Goal: Information Seeking & Learning: Learn about a topic

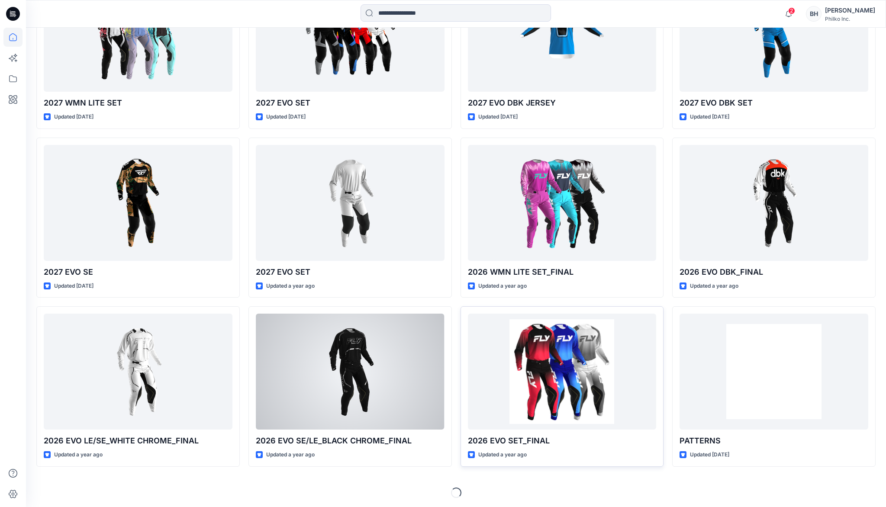
scroll to position [316, 0]
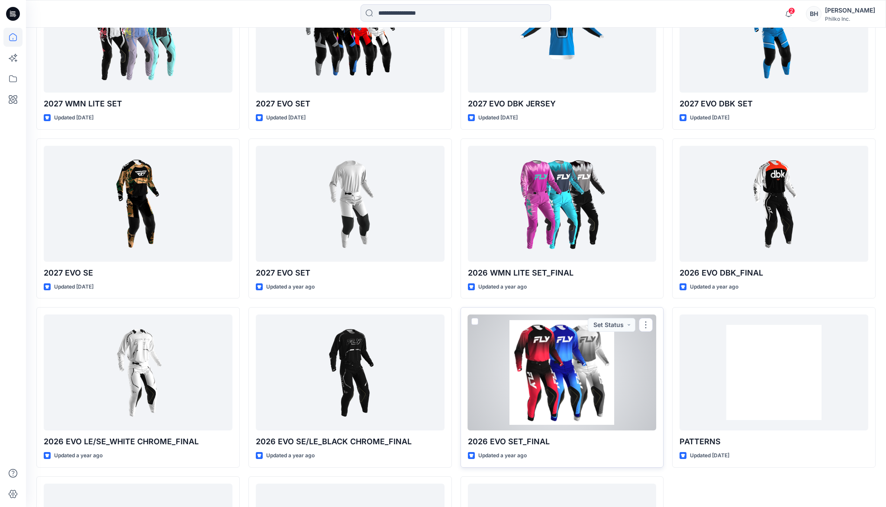
click at [576, 362] on div at bounding box center [562, 373] width 189 height 116
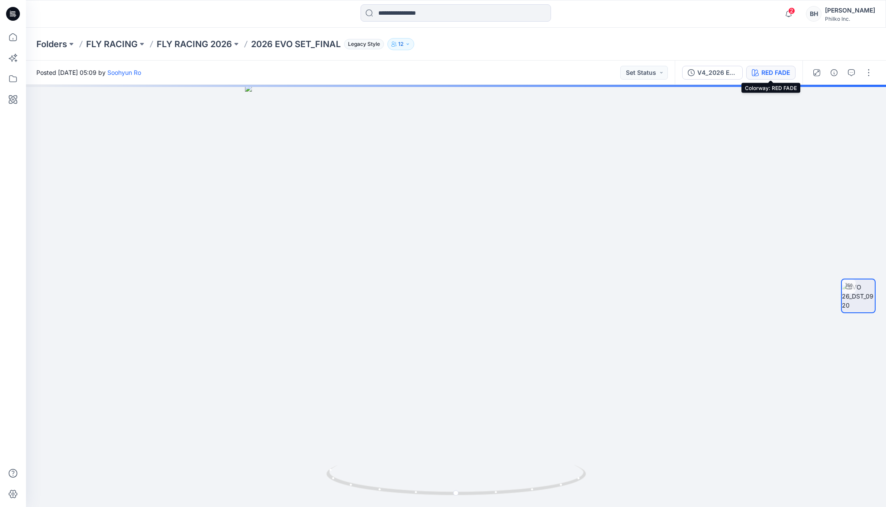
click at [771, 74] on div "RED FADE" at bounding box center [775, 73] width 29 height 10
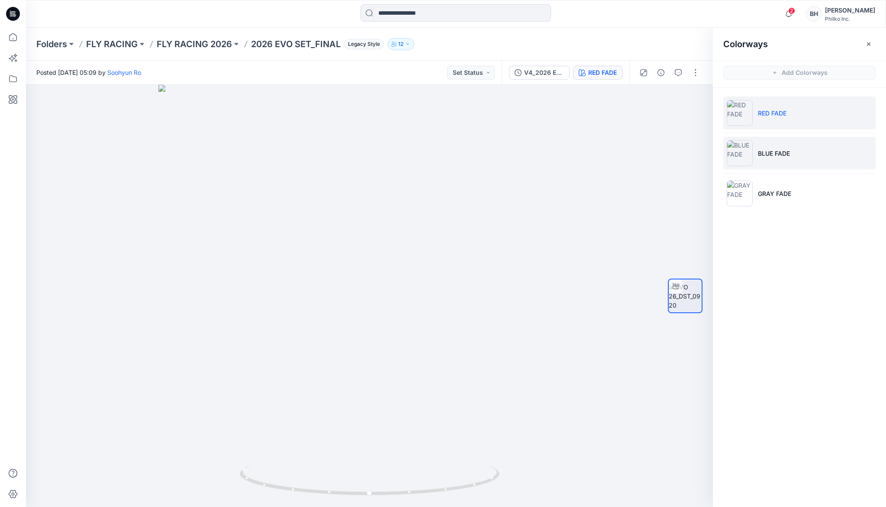
click at [806, 153] on li "BLUE FADE" at bounding box center [799, 153] width 152 height 33
drag, startPoint x: 338, startPoint y: 244, endPoint x: 487, endPoint y: 334, distance: 174.3
click at [607, 246] on div at bounding box center [369, 296] width 687 height 422
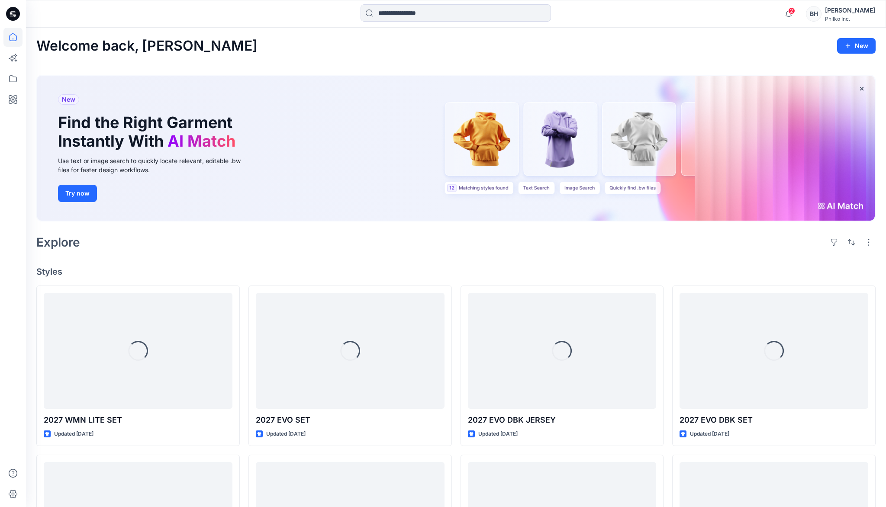
scroll to position [316, 0]
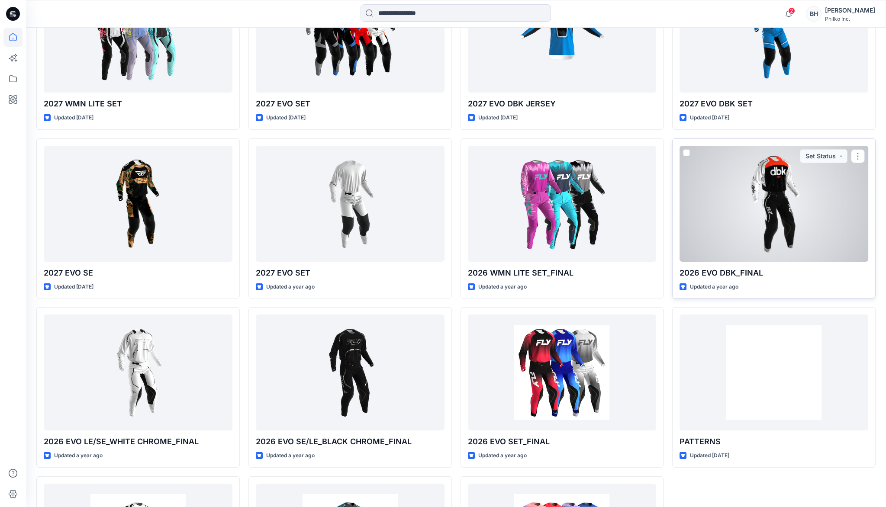
click at [755, 202] on div at bounding box center [773, 204] width 189 height 116
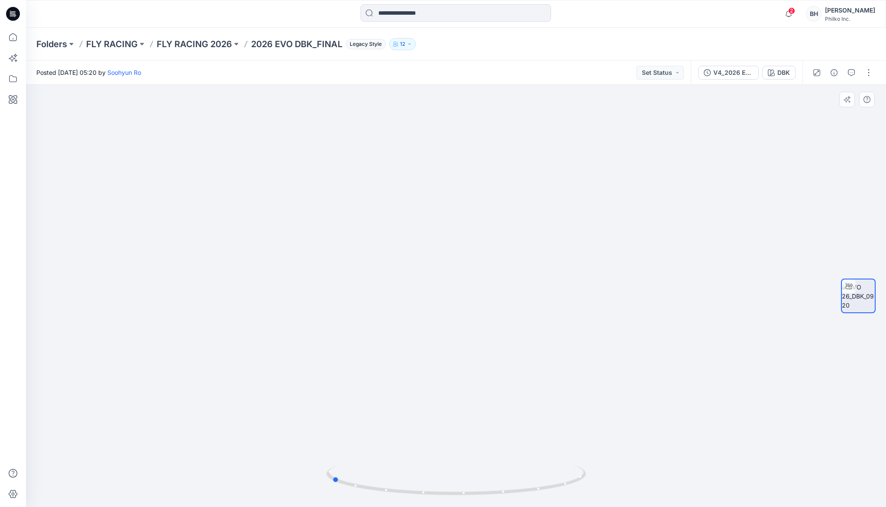
drag, startPoint x: 403, startPoint y: 199, endPoint x: 538, endPoint y: 199, distance: 135.0
click at [538, 199] on div at bounding box center [456, 296] width 860 height 422
click at [780, 70] on div "DBK" at bounding box center [783, 73] width 13 height 10
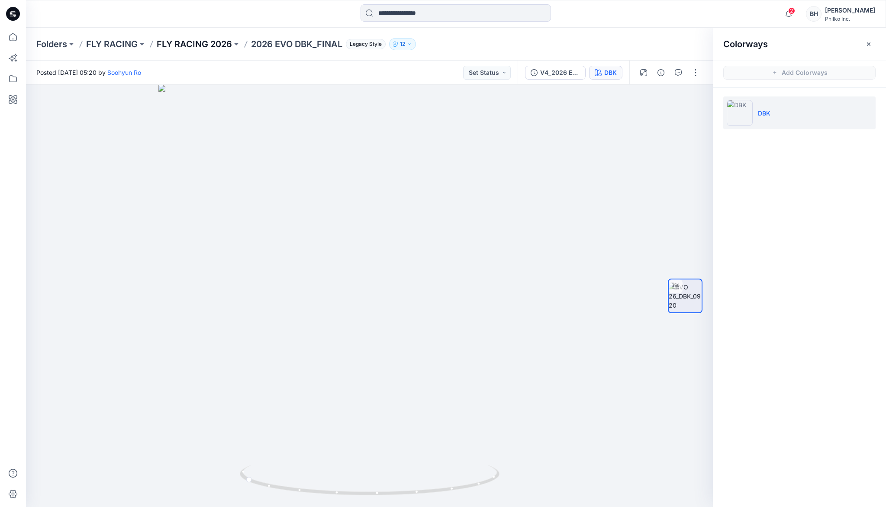
click at [212, 43] on p "FLY RACING 2026" at bounding box center [194, 44] width 75 height 12
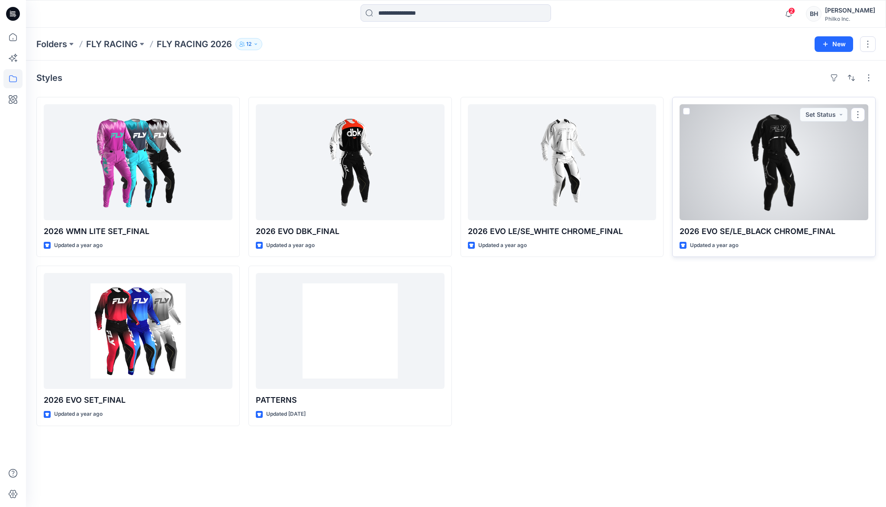
click at [738, 180] on div at bounding box center [773, 162] width 189 height 116
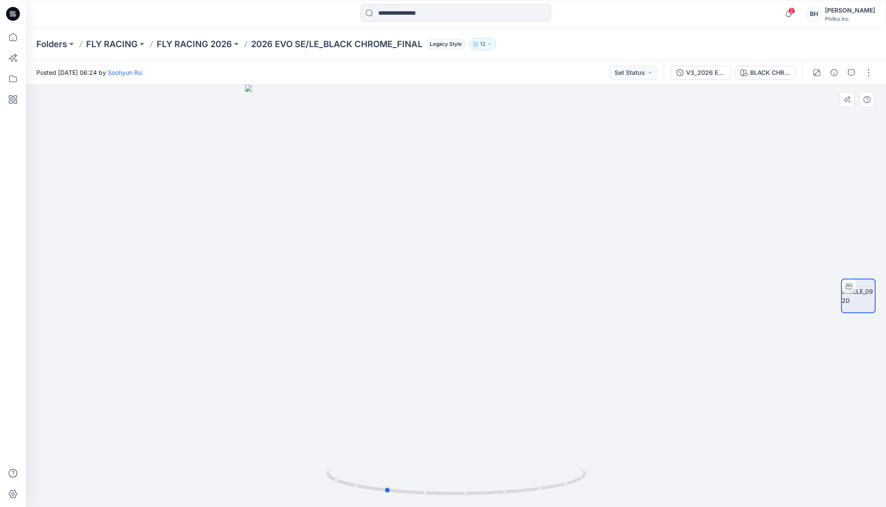
drag, startPoint x: 379, startPoint y: 230, endPoint x: 568, endPoint y: 241, distance: 189.4
click at [567, 239] on div at bounding box center [456, 296] width 860 height 422
drag, startPoint x: 405, startPoint y: 323, endPoint x: 519, endPoint y: 337, distance: 115.5
click at [541, 319] on img at bounding box center [455, 277] width 491 height 460
drag, startPoint x: 369, startPoint y: 485, endPoint x: 415, endPoint y: 459, distance: 52.7
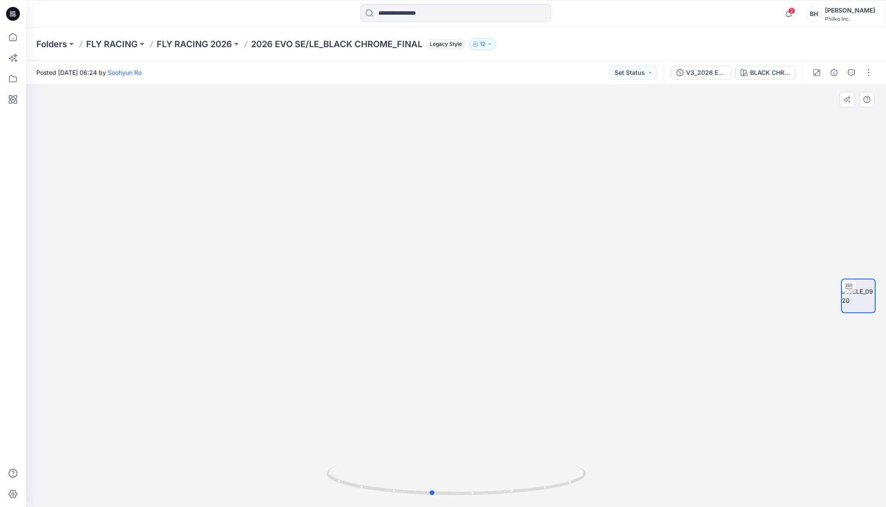
click at [416, 459] on div at bounding box center [456, 296] width 860 height 422
